Goal: Find specific page/section: Find specific page/section

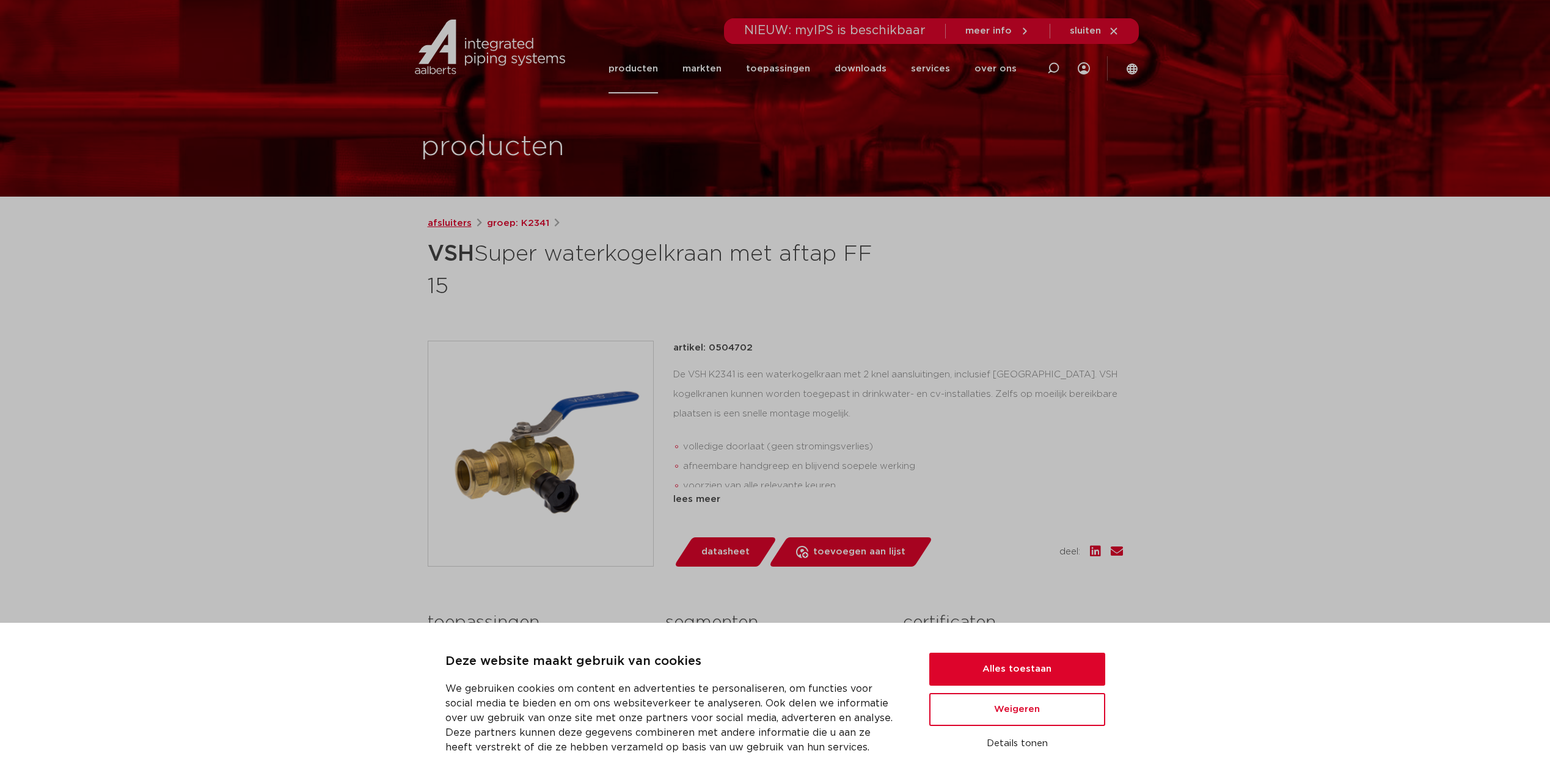
click at [448, 221] on link "afsluiters" at bounding box center [450, 224] width 44 height 14
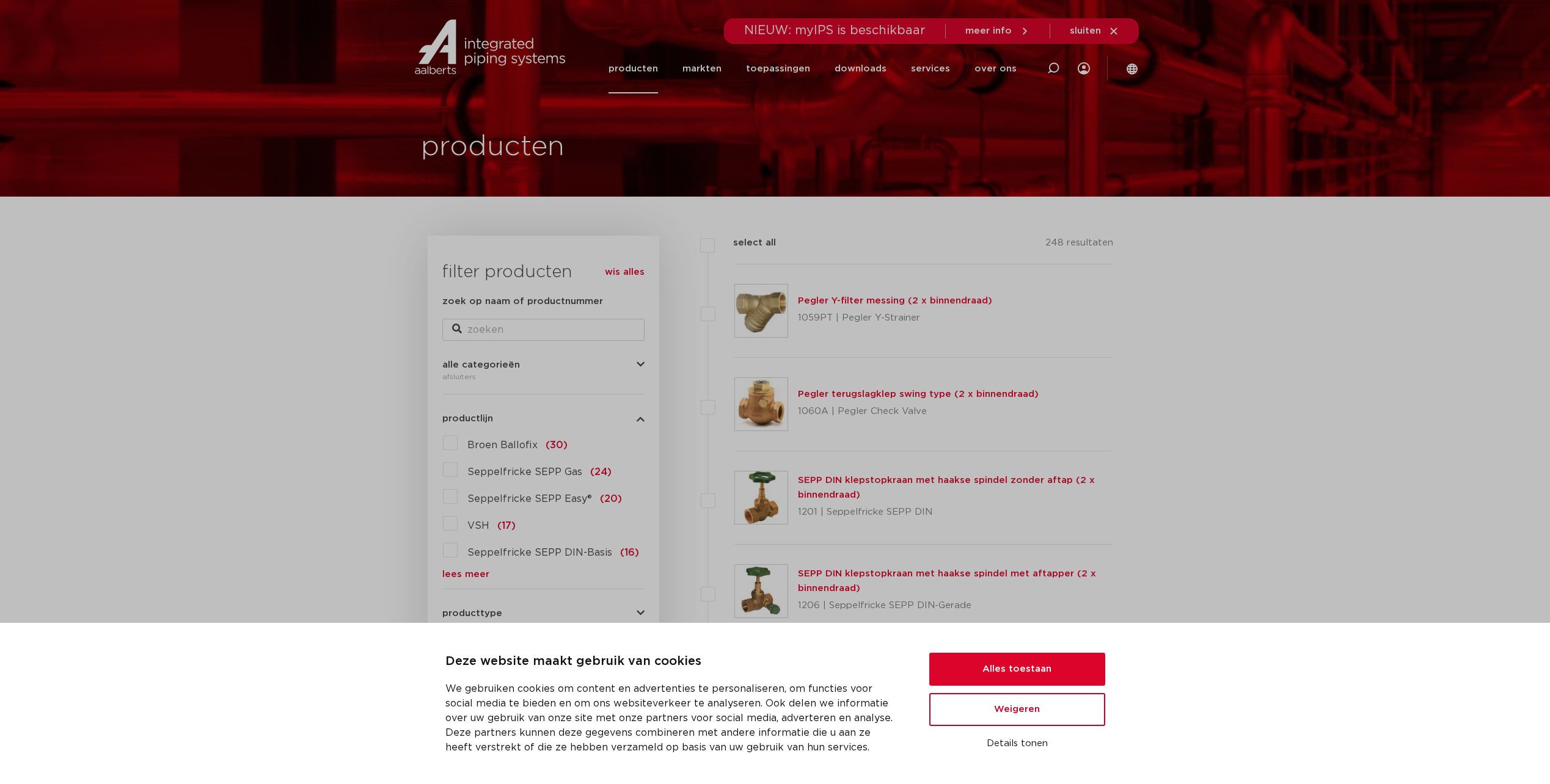
click at [1063, 704] on button "Weigeren" at bounding box center [1016, 710] width 176 height 33
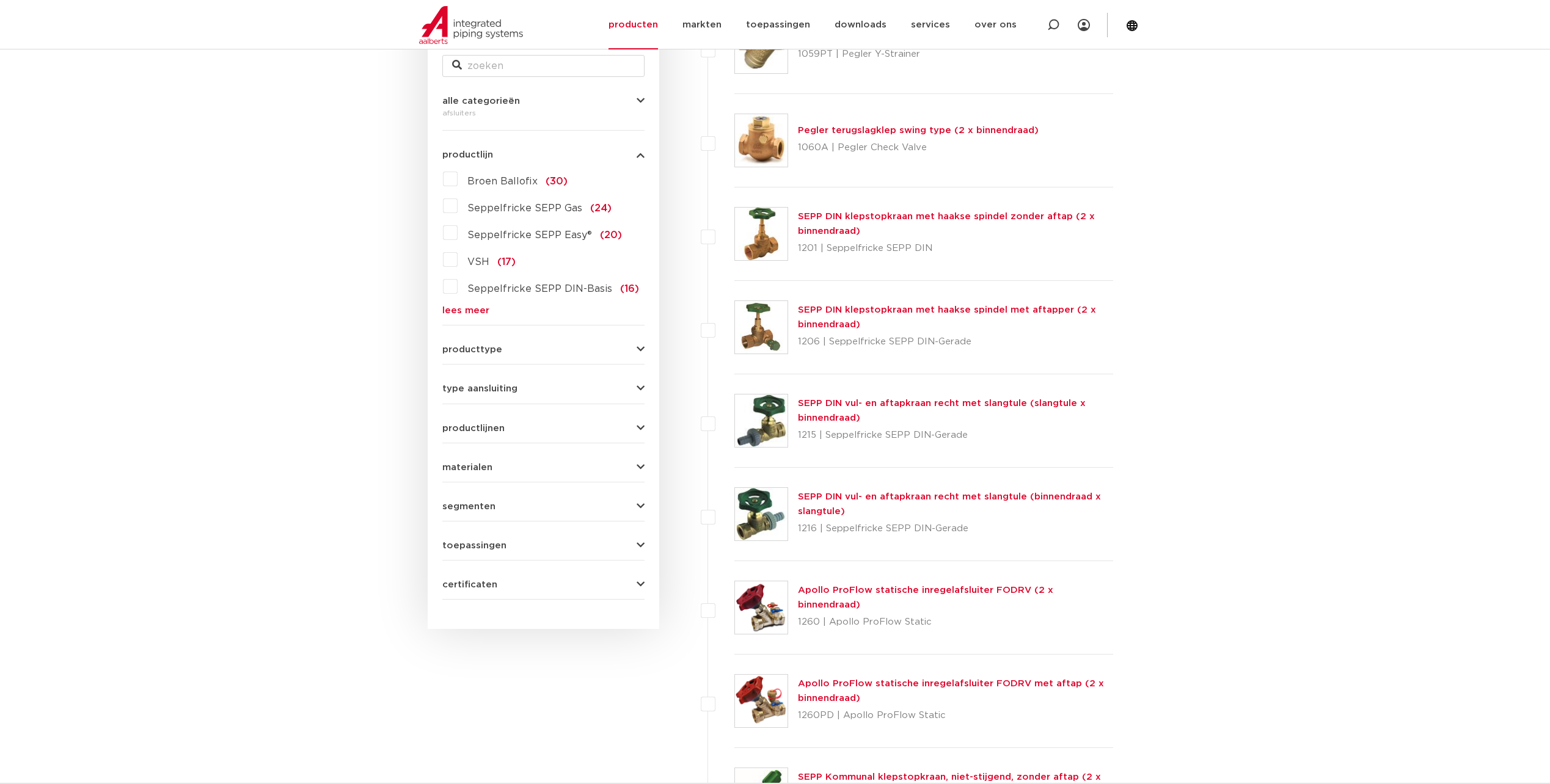
scroll to position [305, 0]
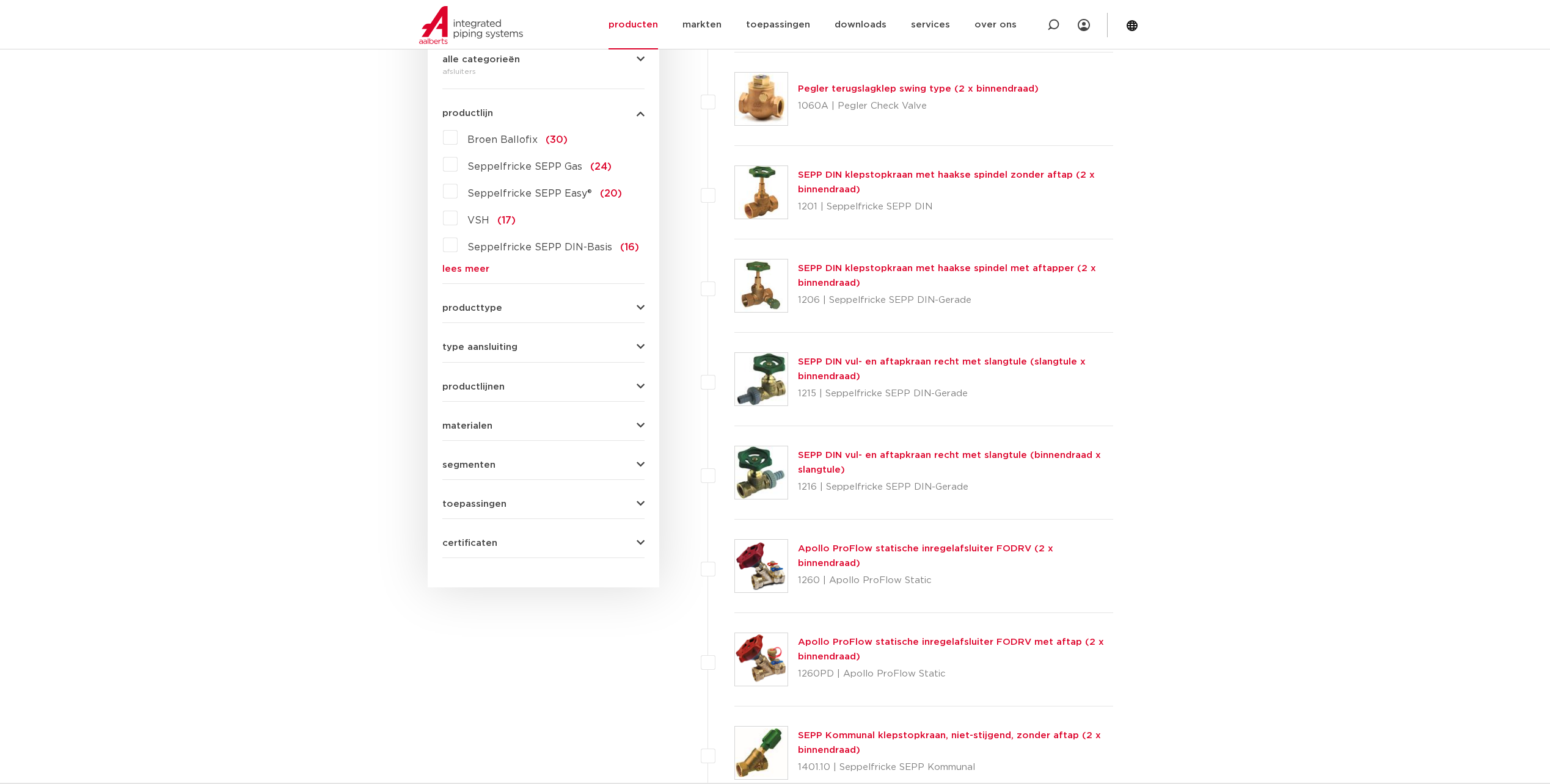
click at [643, 504] on icon "button" at bounding box center [640, 504] width 8 height 9
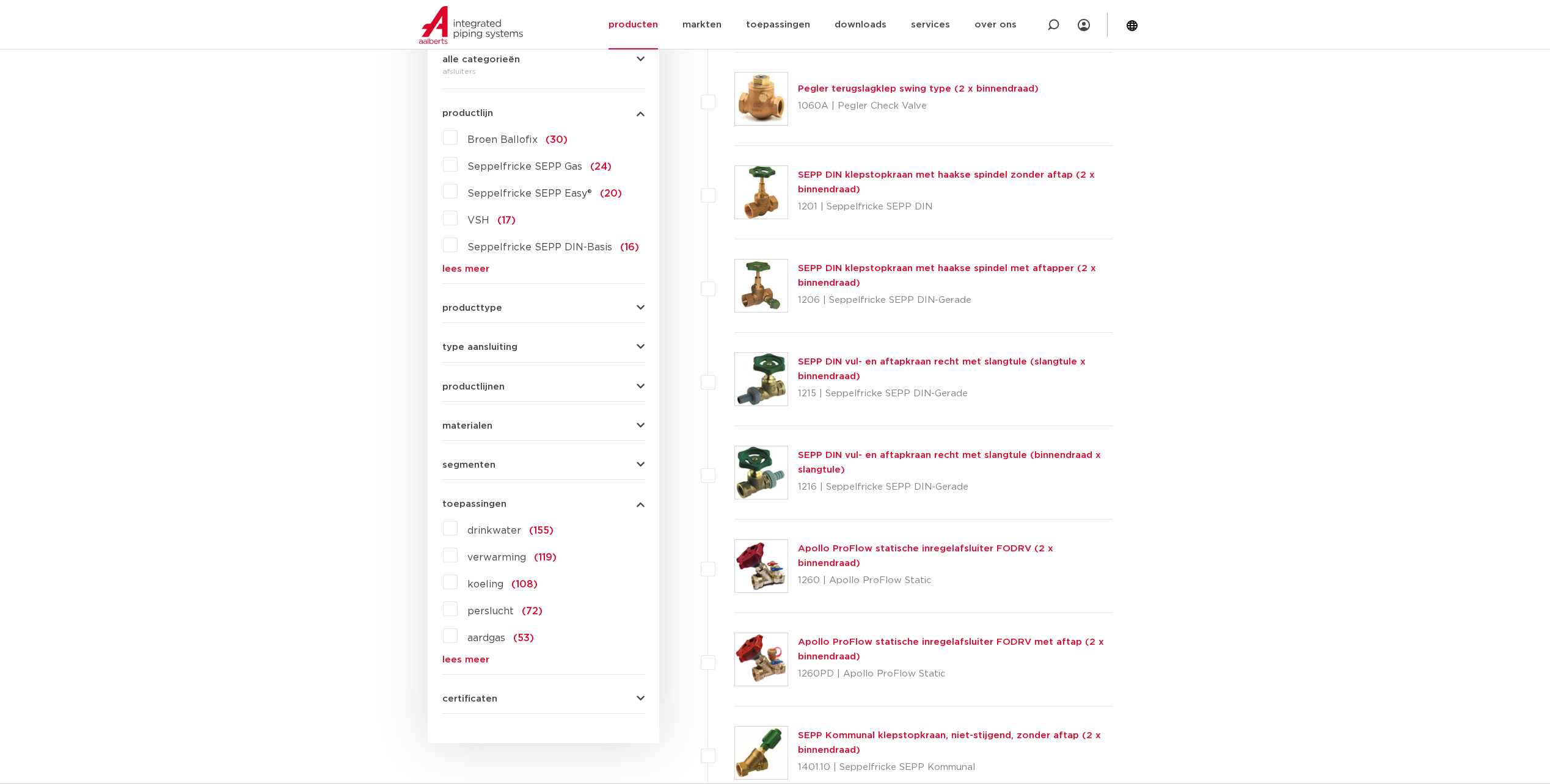
click at [458, 529] on label "drinkwater (155)" at bounding box center [505, 528] width 96 height 20
click at [0, 0] on input "drinkwater (155)" at bounding box center [0, 0] width 0 height 0
